Goal: Information Seeking & Learning: Learn about a topic

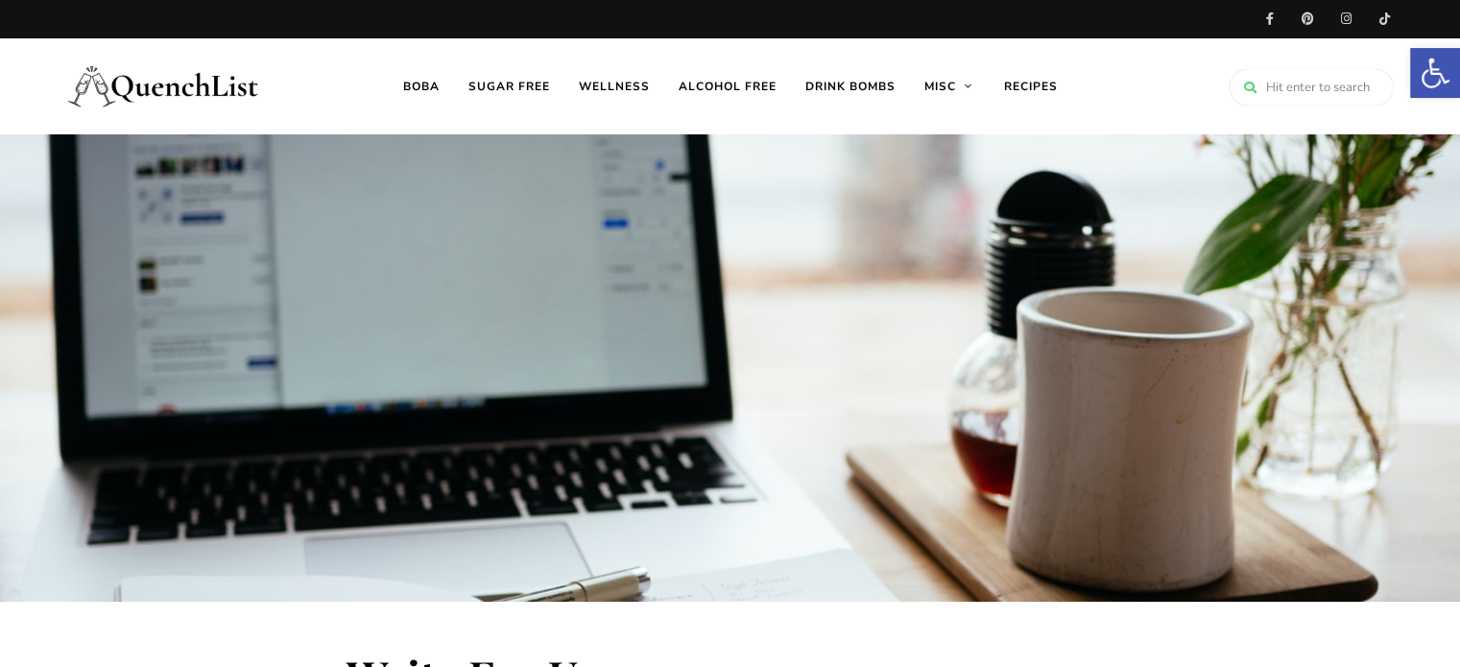
click at [154, 95] on img at bounding box center [164, 86] width 192 height 77
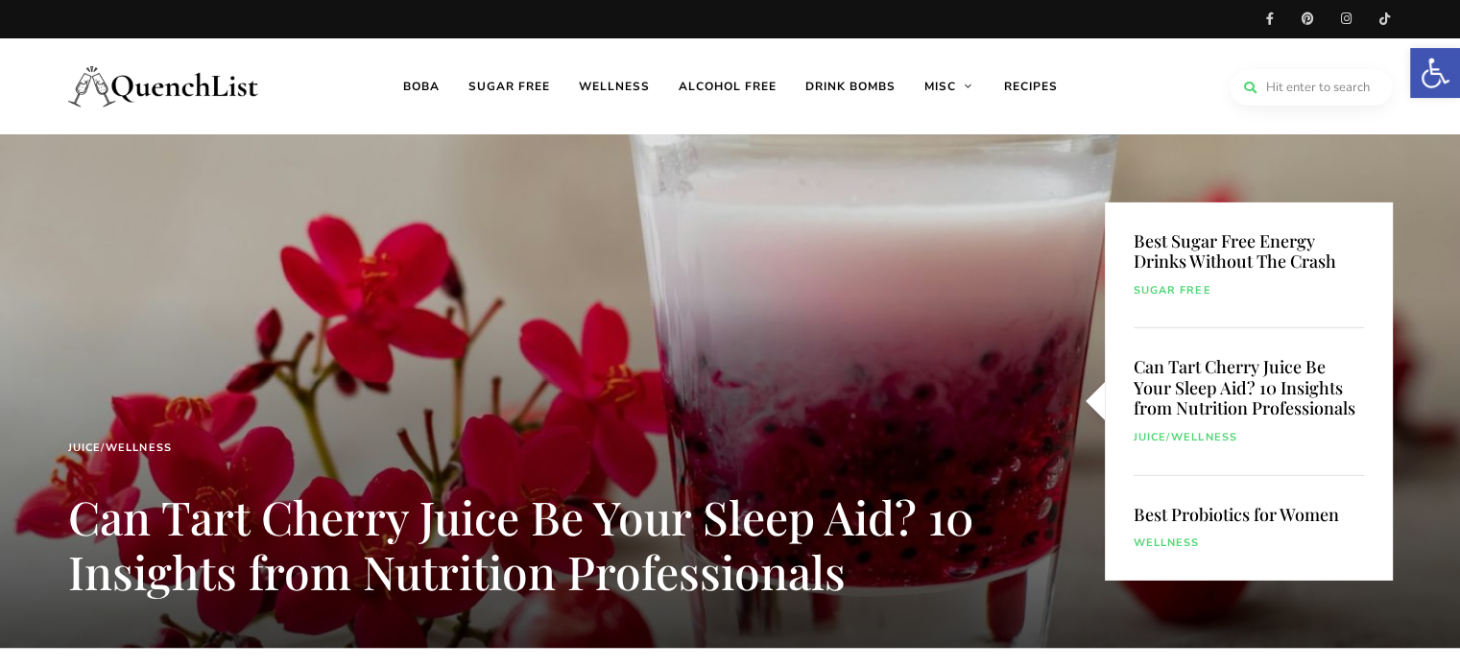
click at [1324, 76] on input "search" at bounding box center [1310, 87] width 163 height 36
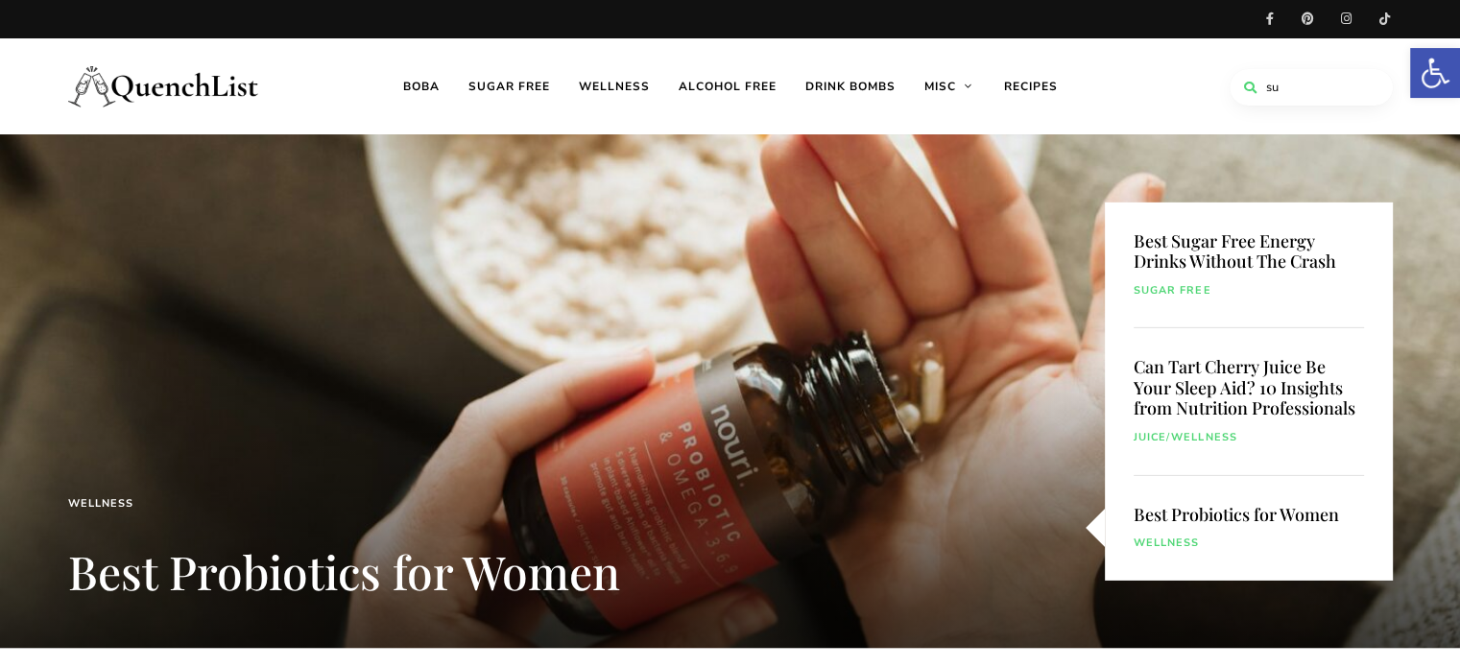
type input "s"
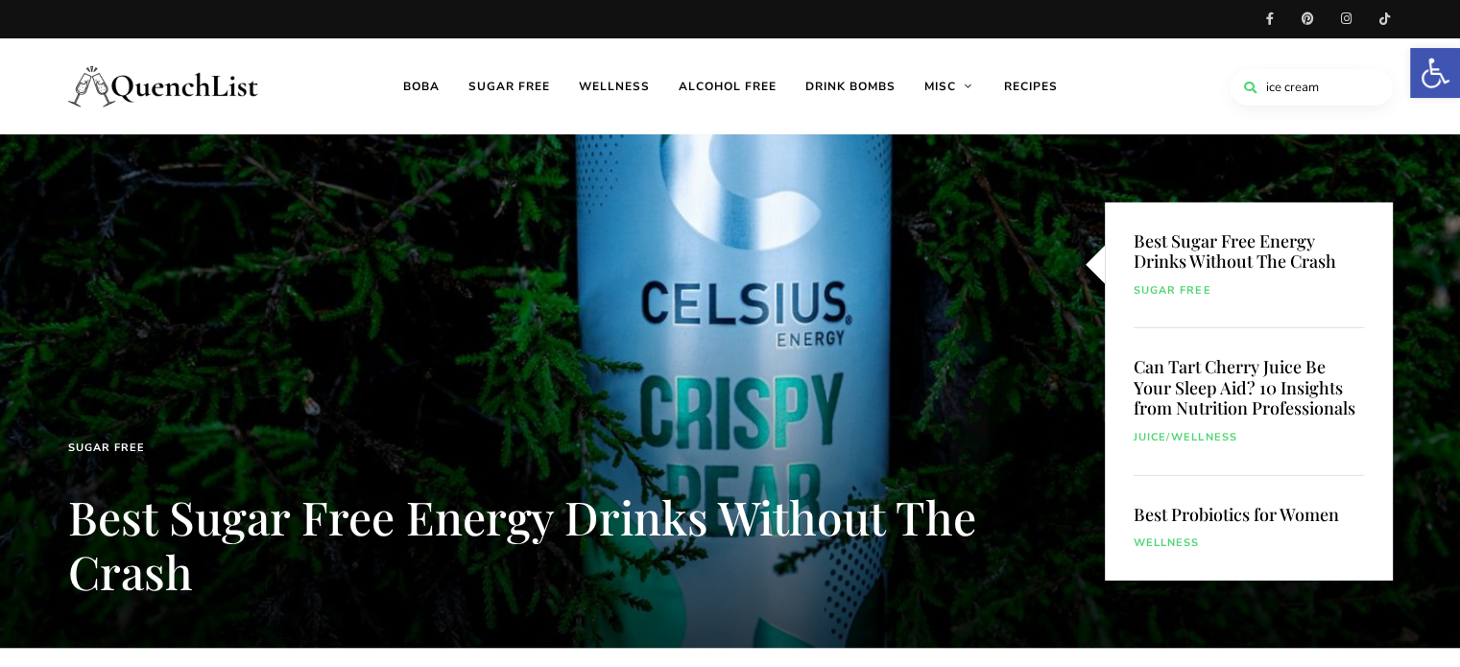
type input "ice cream"
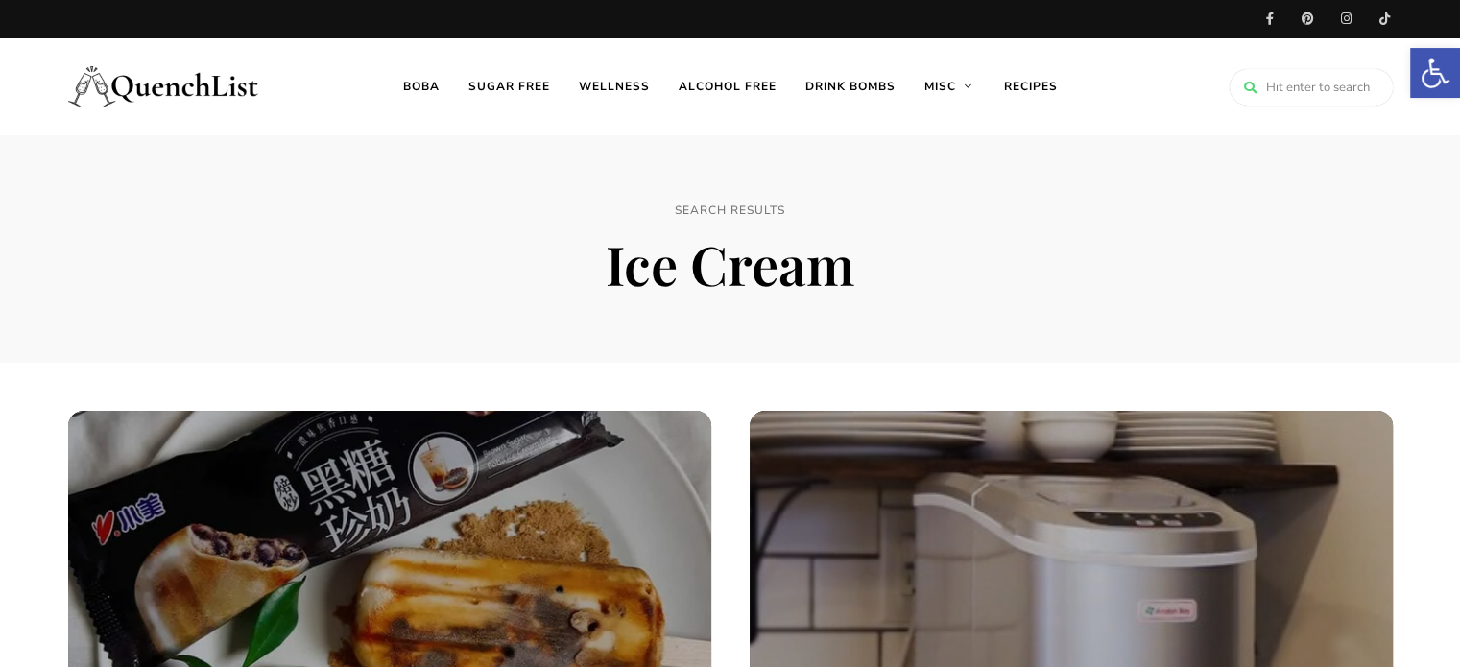
click at [556, 232] on h1 "ice cream" at bounding box center [730, 263] width 710 height 64
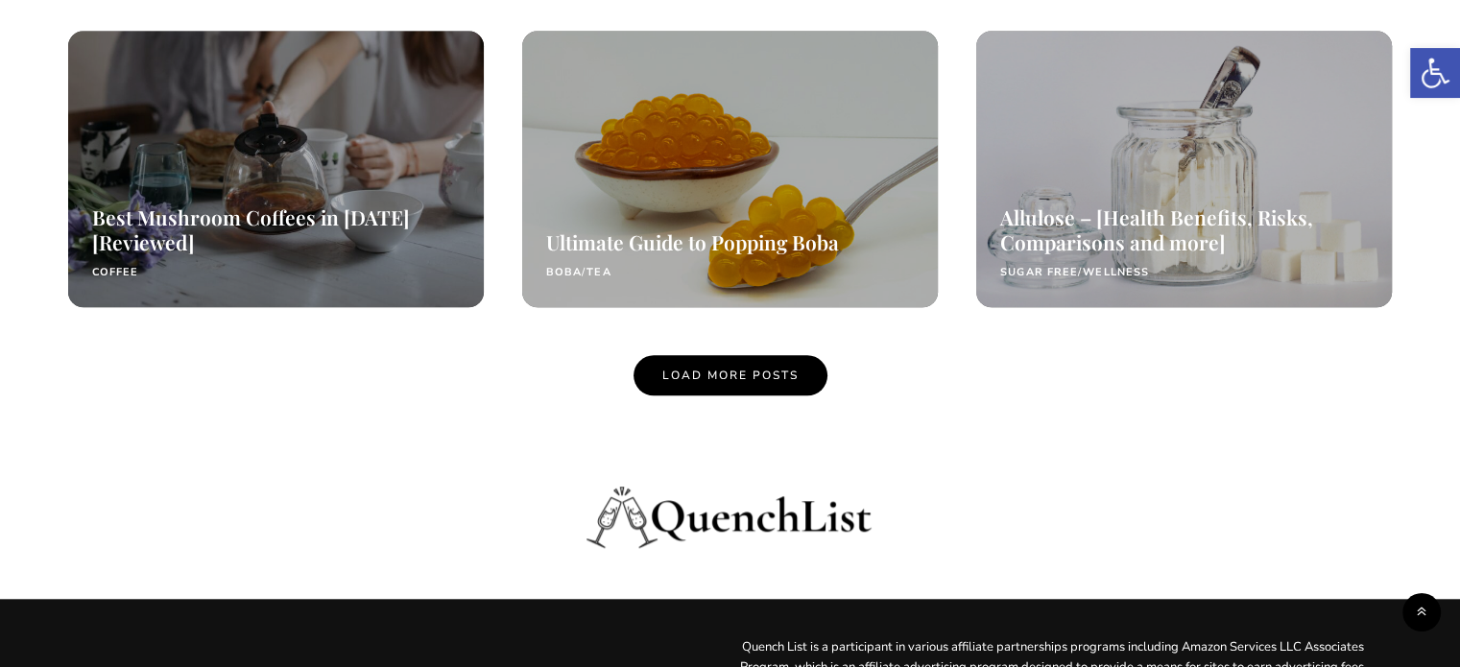
scroll to position [1632, 0]
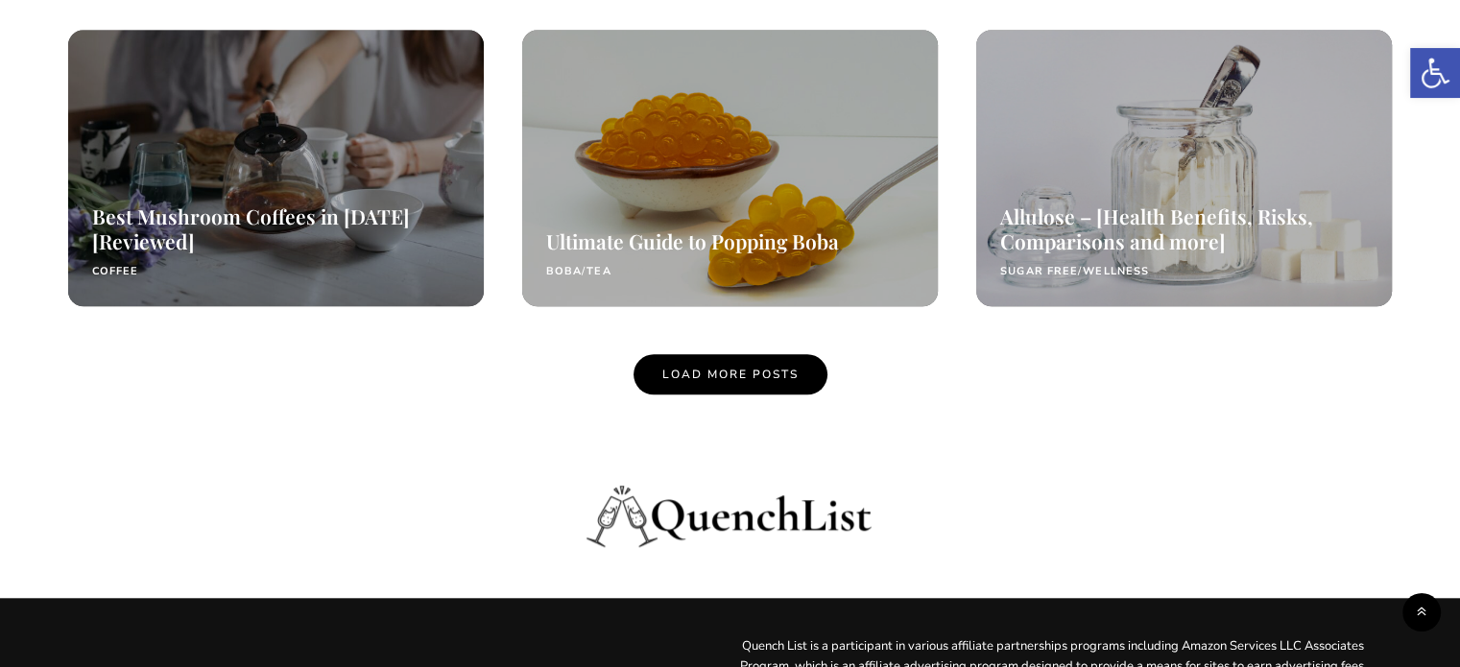
click at [741, 383] on link "Load More Posts" at bounding box center [730, 374] width 194 height 40
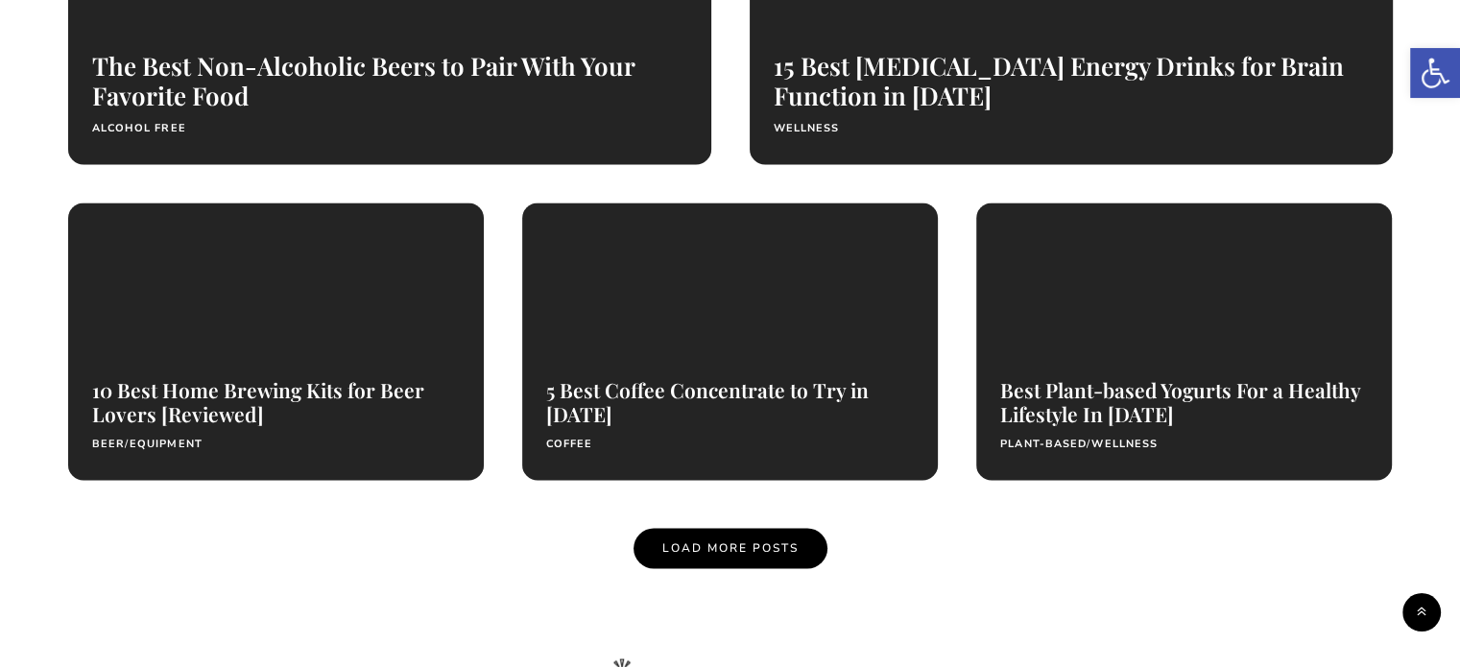
scroll to position [3408, 0]
